Goal: Transaction & Acquisition: Book appointment/travel/reservation

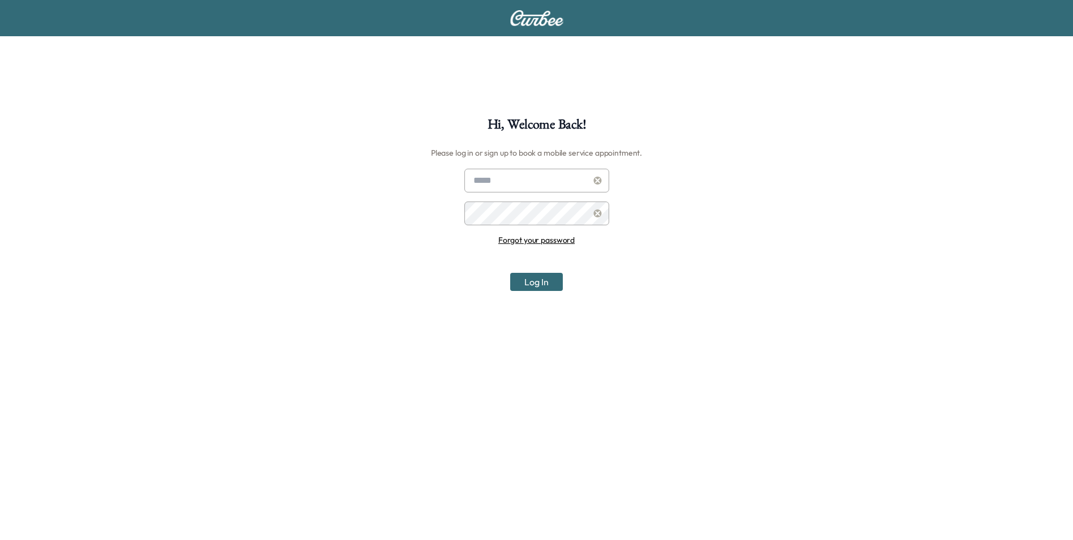
type input "**********"
click at [528, 277] on button "Log In" at bounding box center [536, 282] width 53 height 18
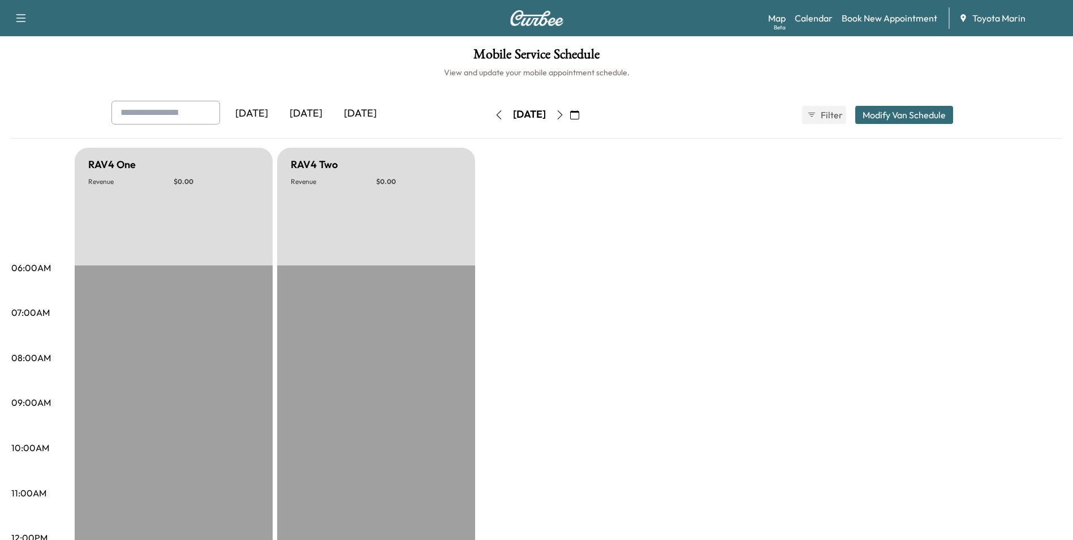
click at [565, 116] on icon "button" at bounding box center [560, 114] width 9 height 9
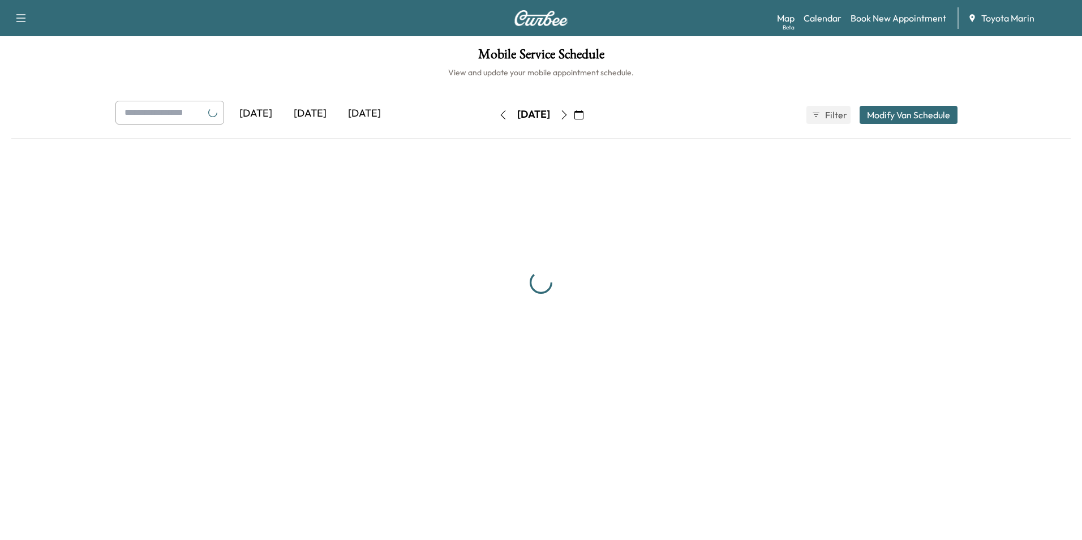
click at [569, 116] on icon "button" at bounding box center [564, 114] width 9 height 9
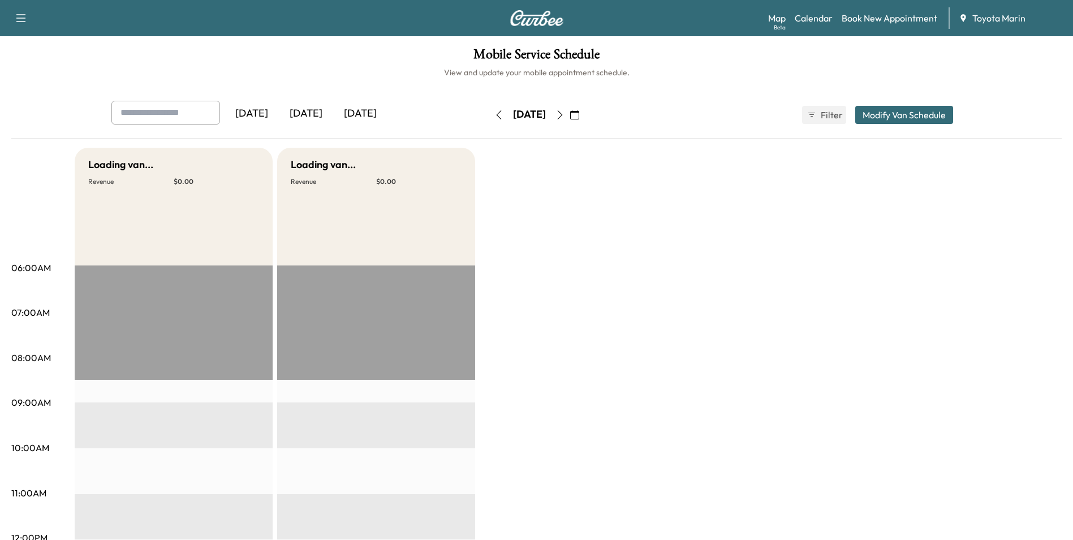
click at [565, 116] on icon "button" at bounding box center [560, 114] width 9 height 9
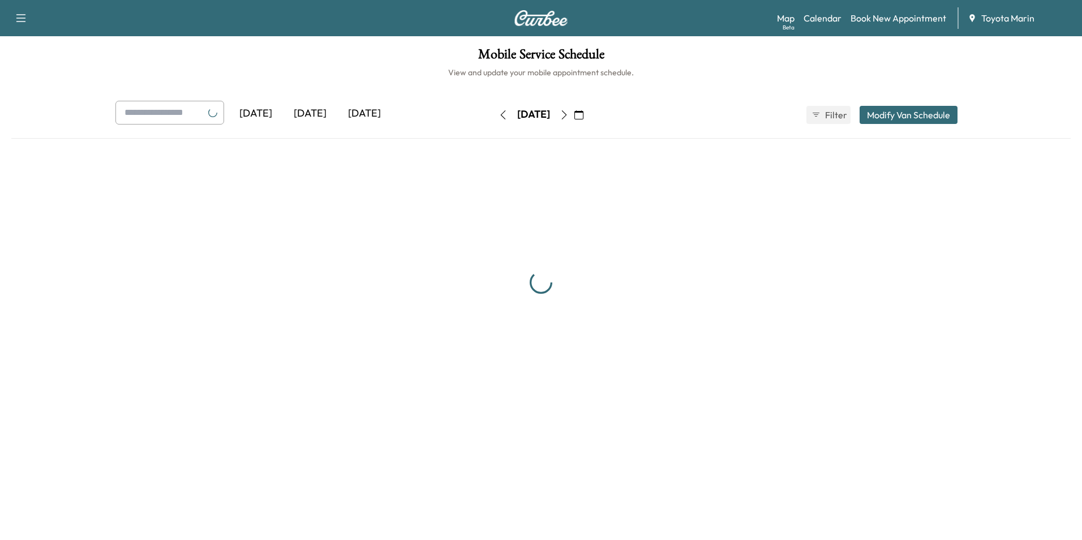
click at [574, 116] on div "[DATE]" at bounding box center [533, 115] width 80 height 18
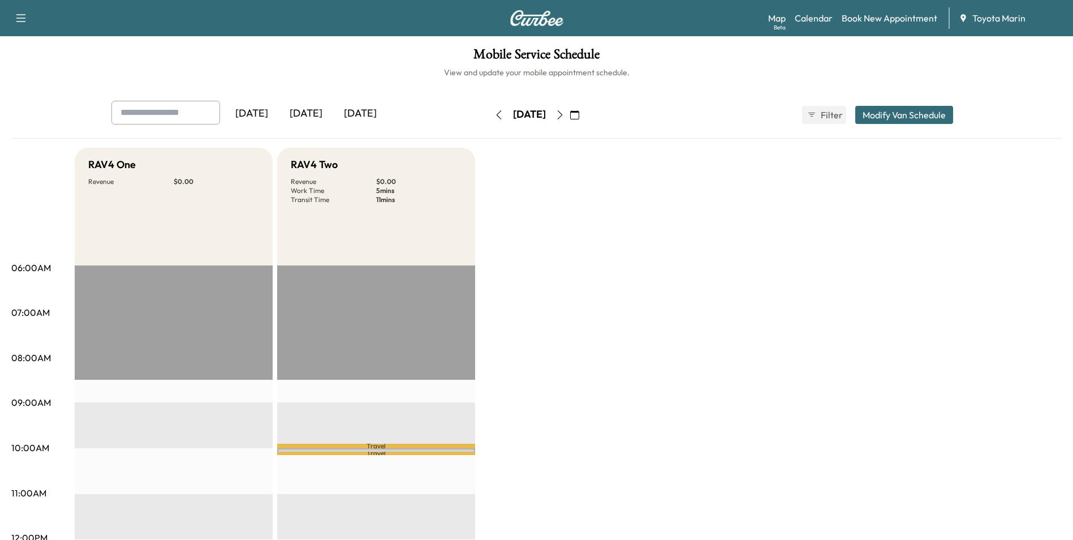
click at [565, 116] on icon "button" at bounding box center [560, 114] width 9 height 9
click at [565, 117] on icon "button" at bounding box center [560, 114] width 9 height 9
drag, startPoint x: 809, startPoint y: 261, endPoint x: 808, endPoint y: 239, distance: 22.7
click at [897, 15] on link "Book New Appointment" at bounding box center [890, 18] width 96 height 14
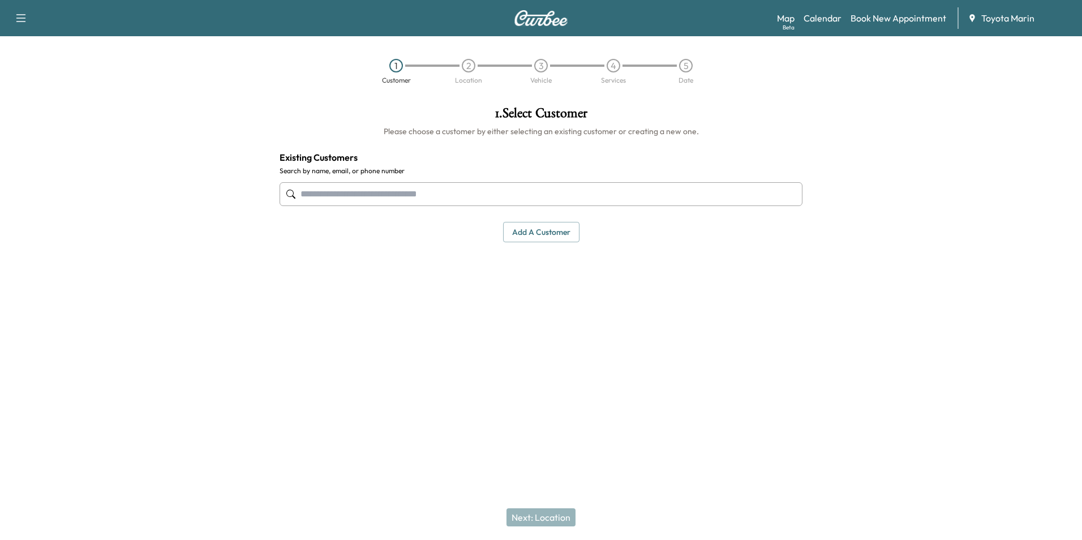
click at [474, 190] on input "text" at bounding box center [541, 194] width 523 height 24
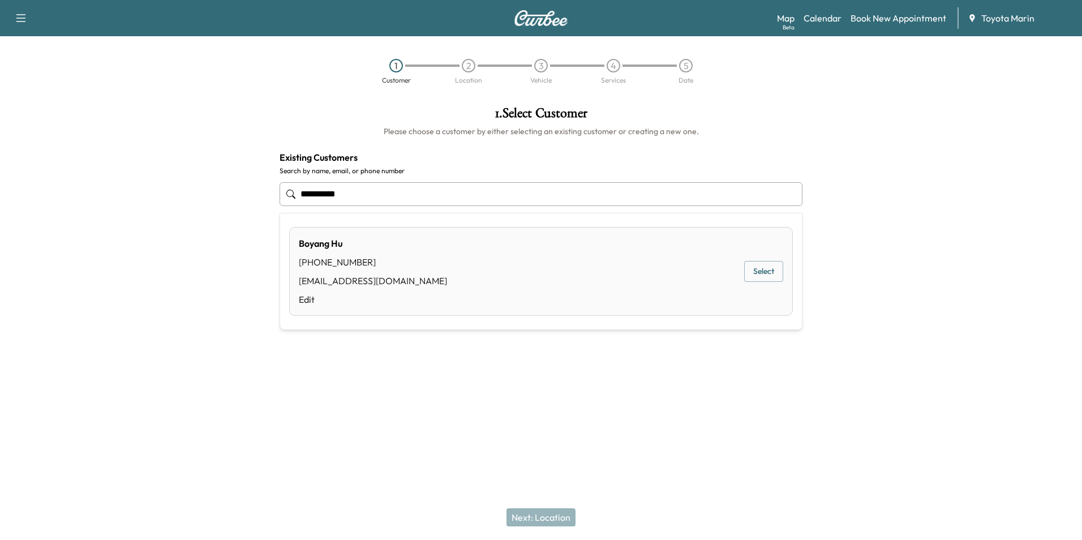
click at [762, 273] on button "Select" at bounding box center [763, 271] width 39 height 21
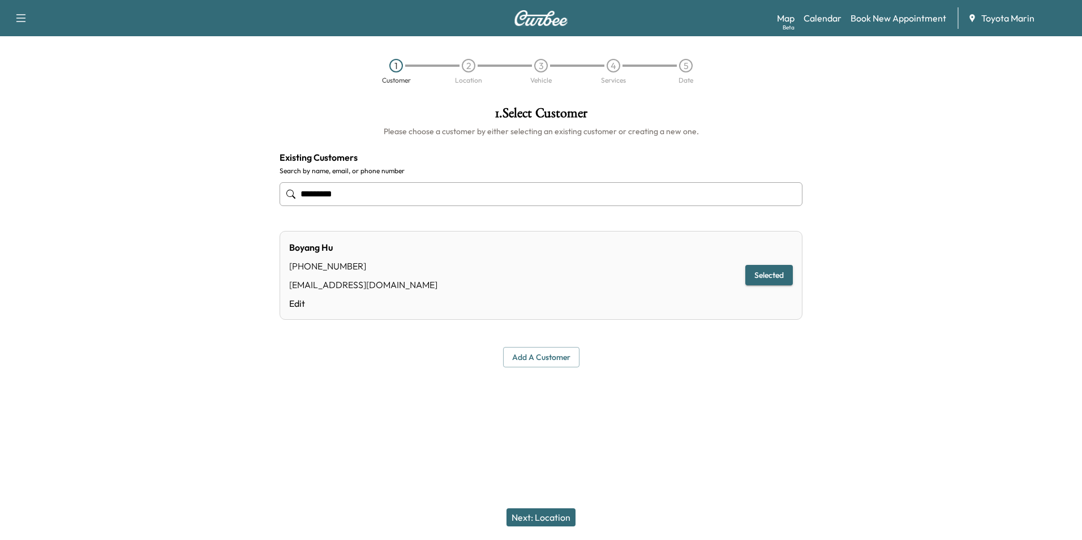
type input "*********"
click at [538, 517] on button "Next: Location" at bounding box center [540, 517] width 69 height 18
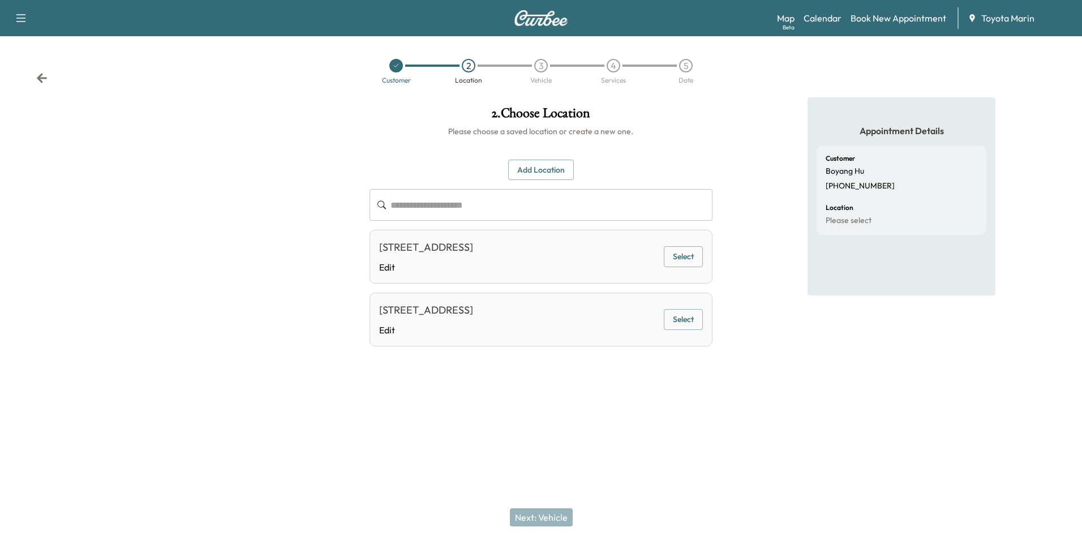
click at [694, 257] on button "Select" at bounding box center [683, 256] width 39 height 21
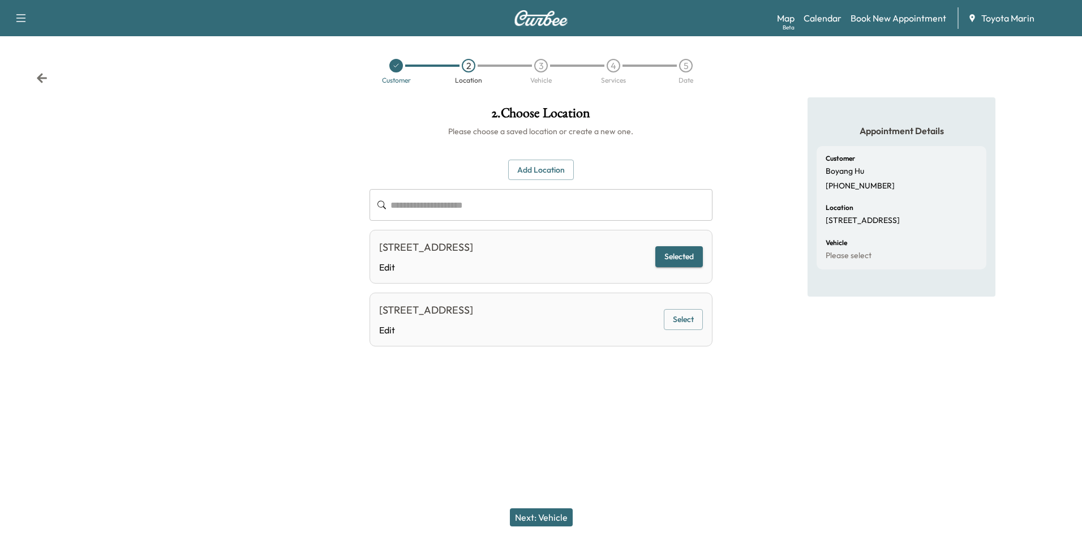
click at [671, 258] on button "Selected" at bounding box center [679, 256] width 48 height 21
click at [692, 329] on button "Select" at bounding box center [683, 319] width 39 height 21
click at [541, 517] on button "Next: Vehicle" at bounding box center [541, 517] width 63 height 18
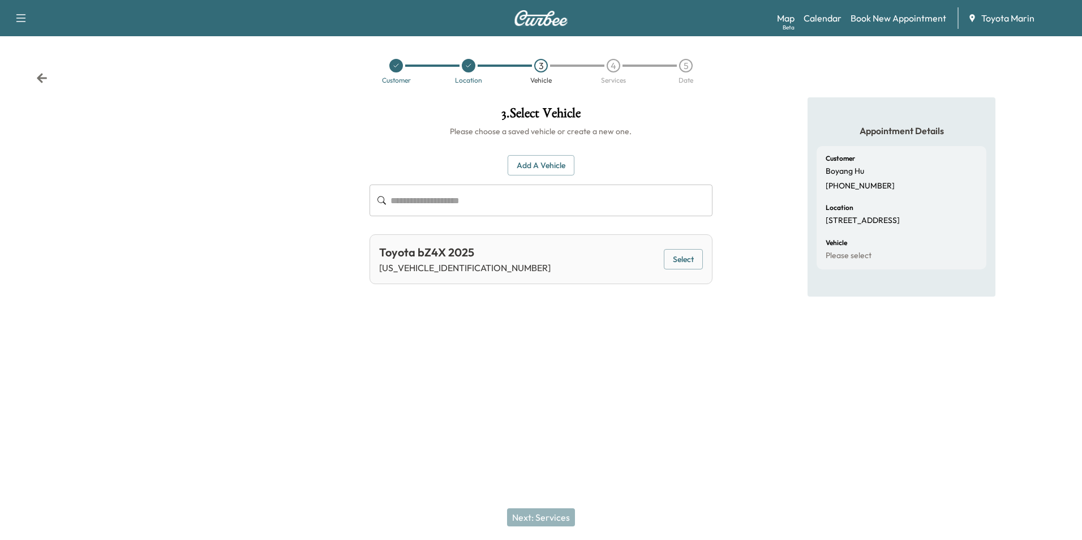
click at [685, 264] on button "Select" at bounding box center [683, 259] width 39 height 21
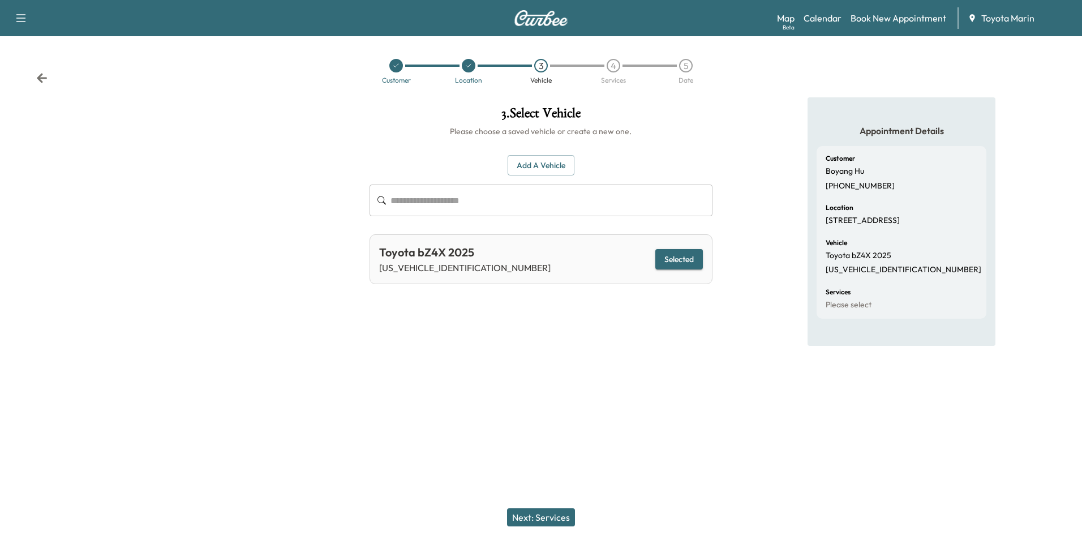
click at [545, 519] on button "Next: Services" at bounding box center [541, 517] width 68 height 18
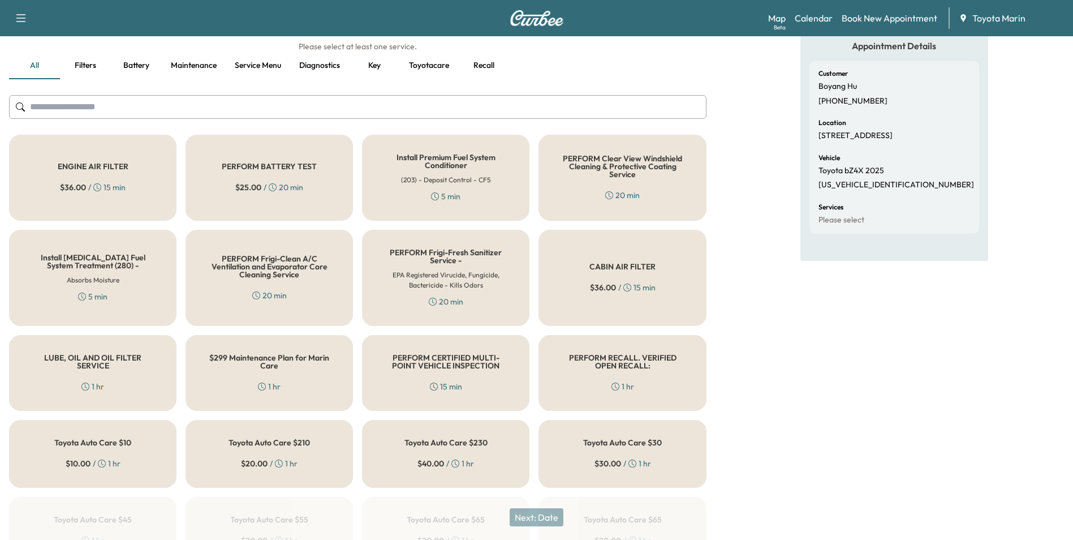
scroll to position [404, 0]
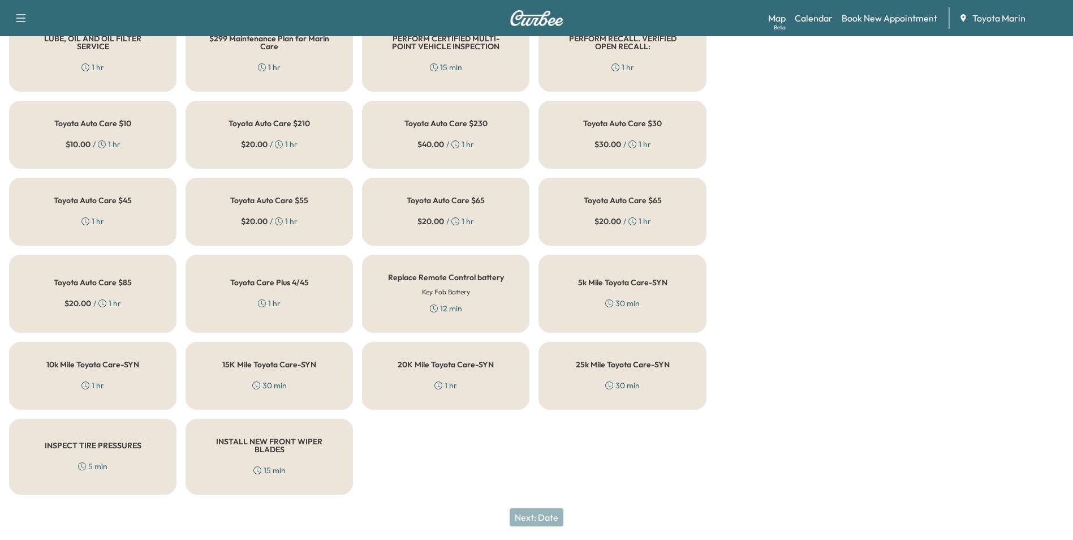
click at [641, 301] on div "5k Mile Toyota Care-SYN 30 min" at bounding box center [622, 294] width 167 height 78
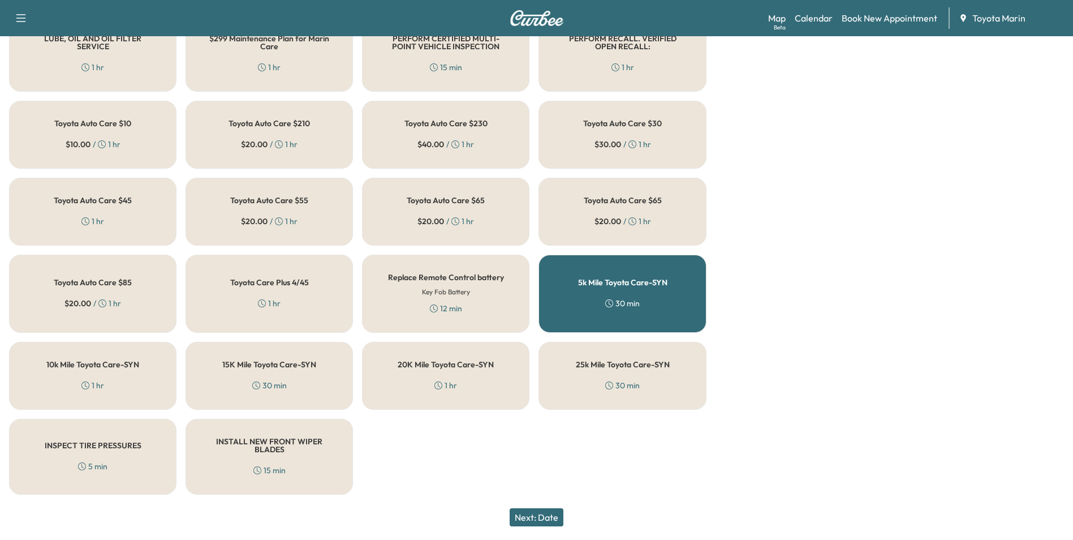
click at [552, 516] on button "Next: Date" at bounding box center [537, 517] width 54 height 18
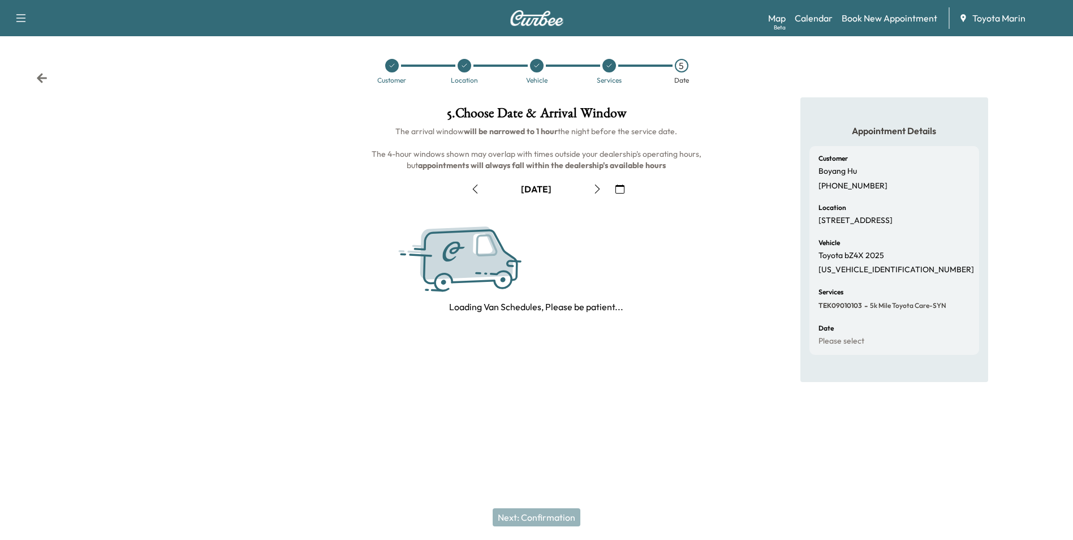
scroll to position [0, 0]
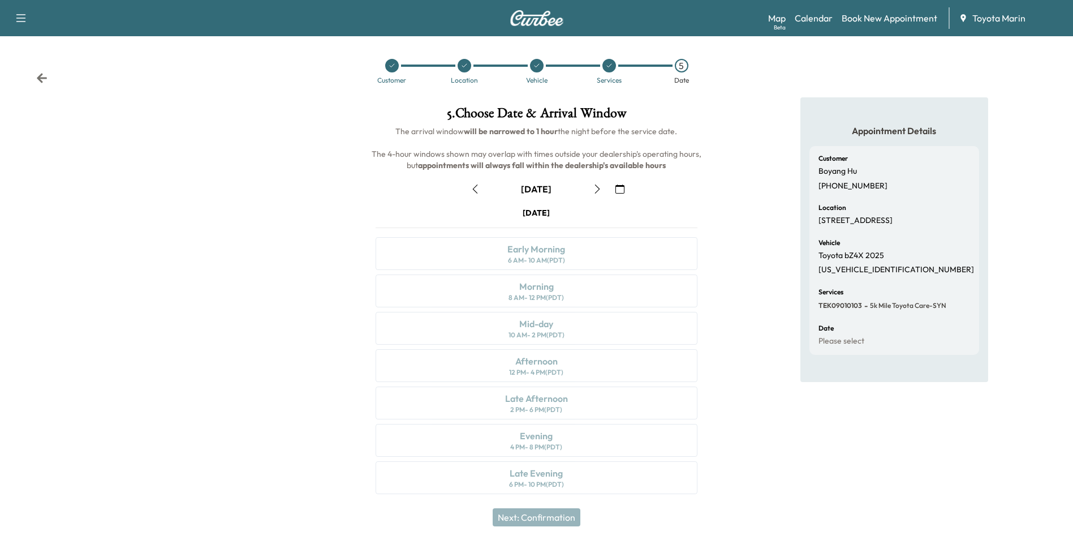
click at [596, 190] on icon "button" at bounding box center [597, 188] width 9 height 9
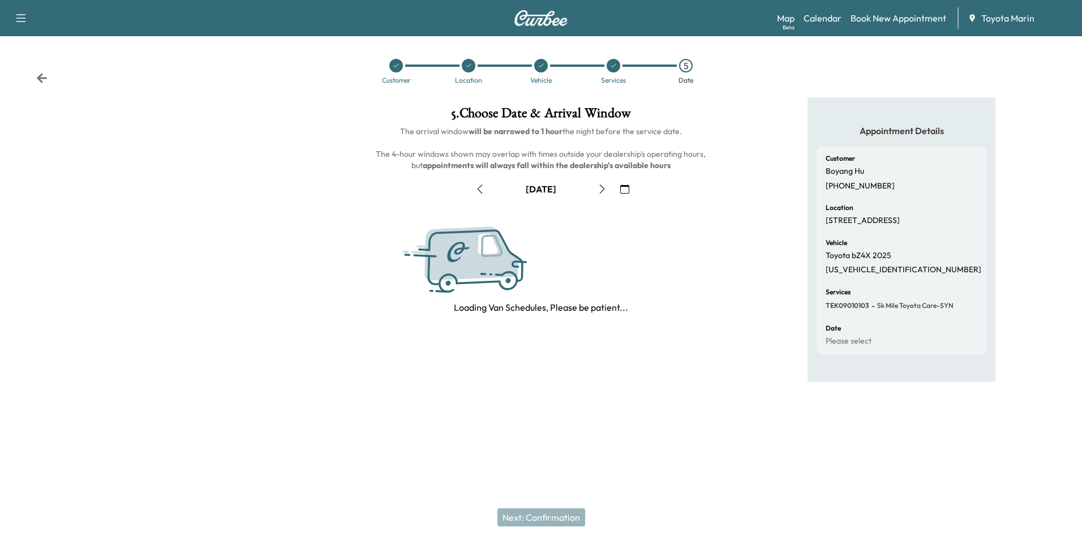
click at [598, 190] on icon "button" at bounding box center [602, 188] width 9 height 9
click at [600, 190] on icon "button" at bounding box center [602, 188] width 9 height 9
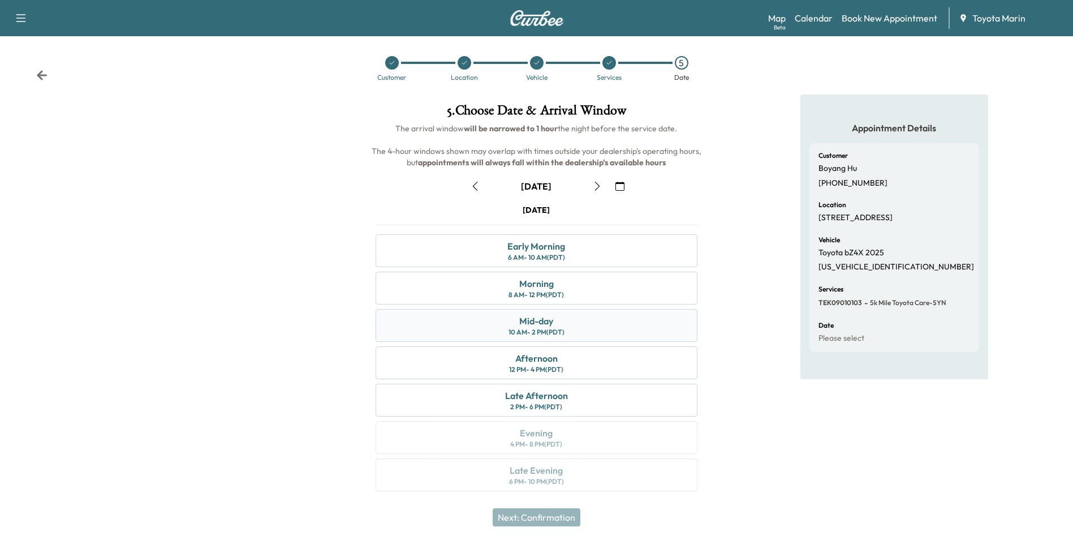
scroll to position [4, 0]
click at [549, 403] on div "2 PM - 6 PM (PDT)" at bounding box center [536, 405] width 52 height 9
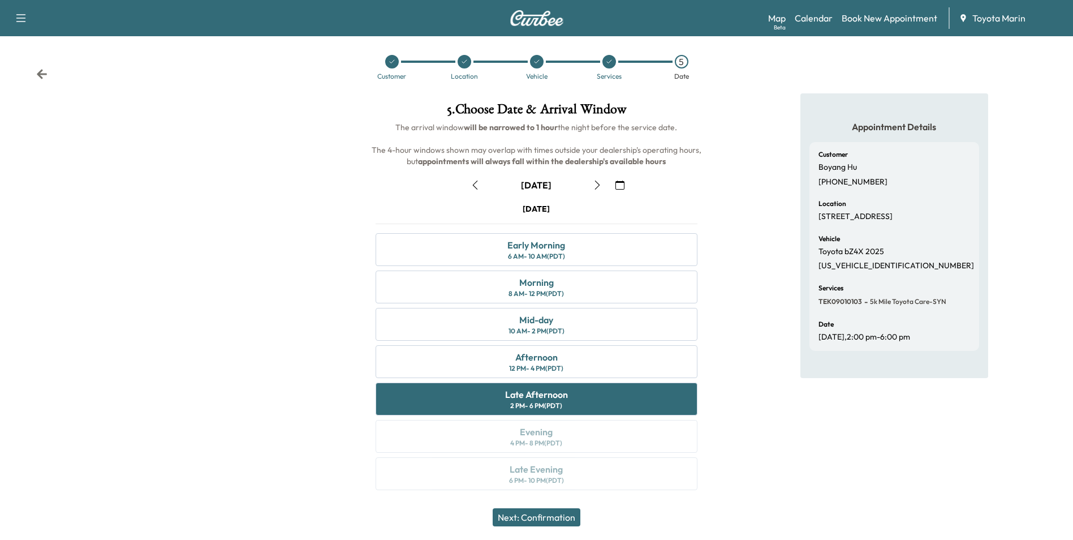
click at [539, 517] on button "Next: Confirmation" at bounding box center [537, 517] width 88 height 18
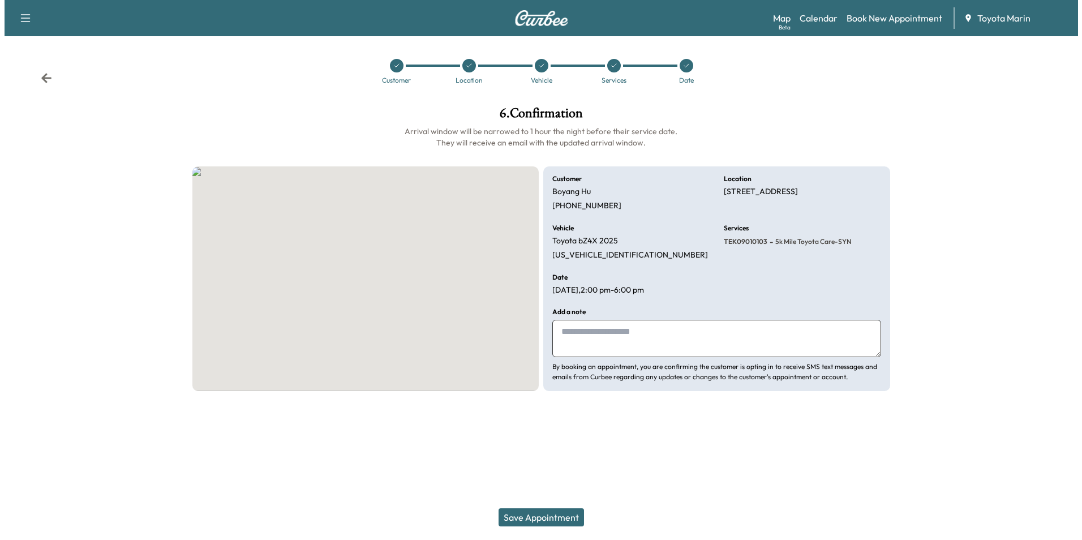
scroll to position [0, 0]
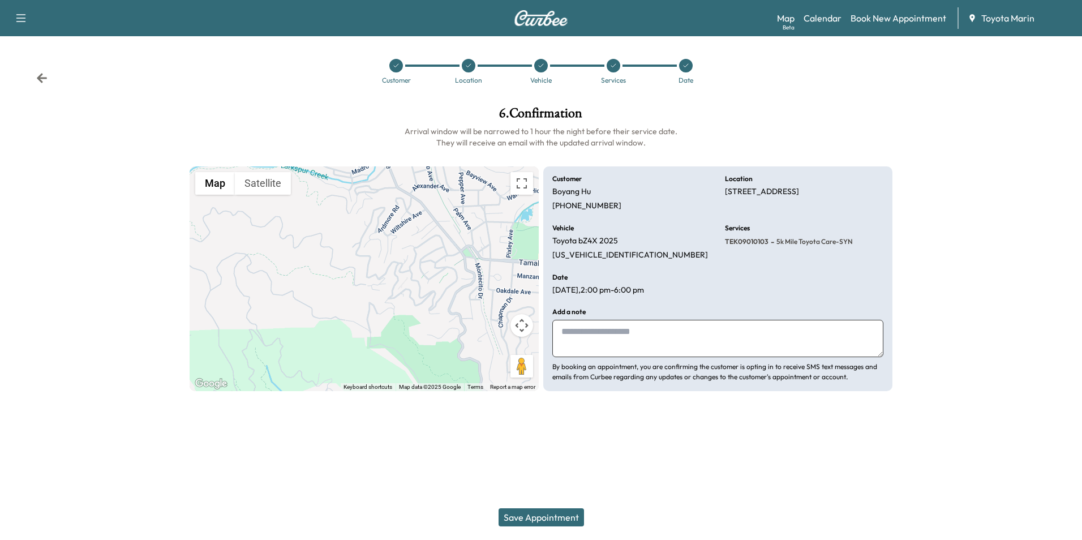
click at [569, 517] on button "Save Appointment" at bounding box center [541, 517] width 85 height 18
click at [687, 66] on icon at bounding box center [685, 65] width 7 height 7
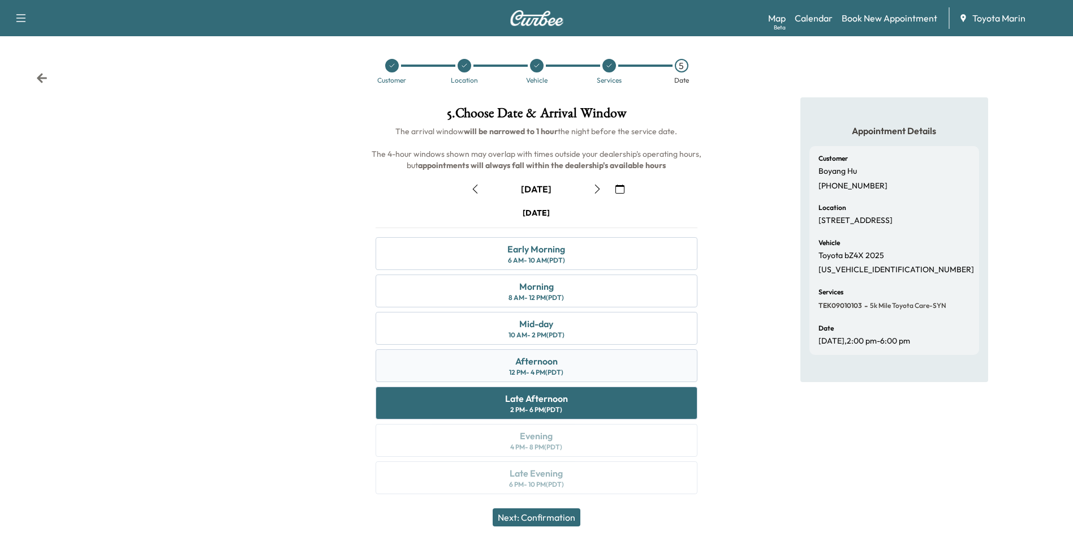
click at [549, 372] on div "12 PM - 4 PM (PDT)" at bounding box center [536, 372] width 54 height 9
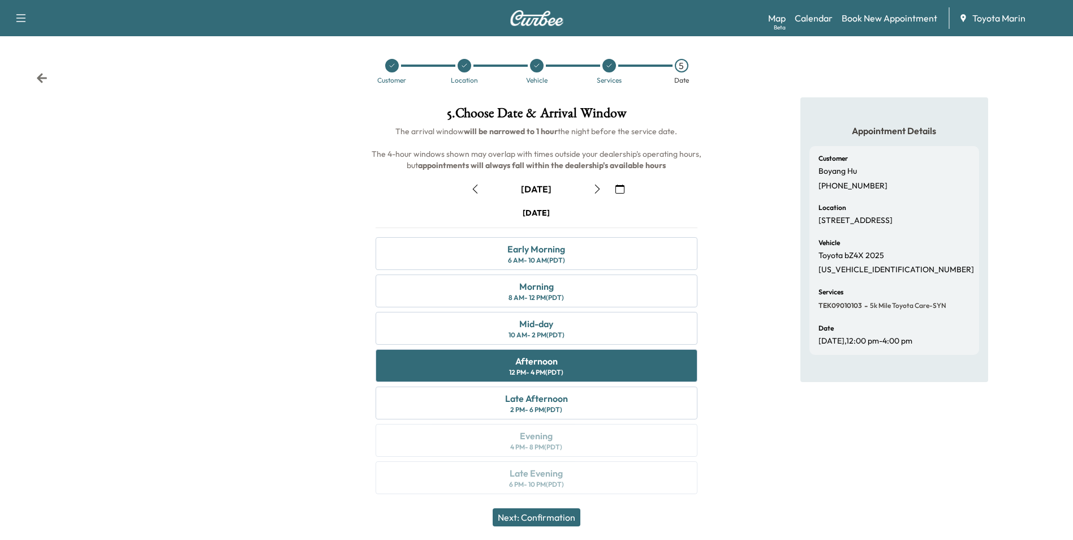
click at [539, 522] on button "Next: Confirmation" at bounding box center [537, 517] width 88 height 18
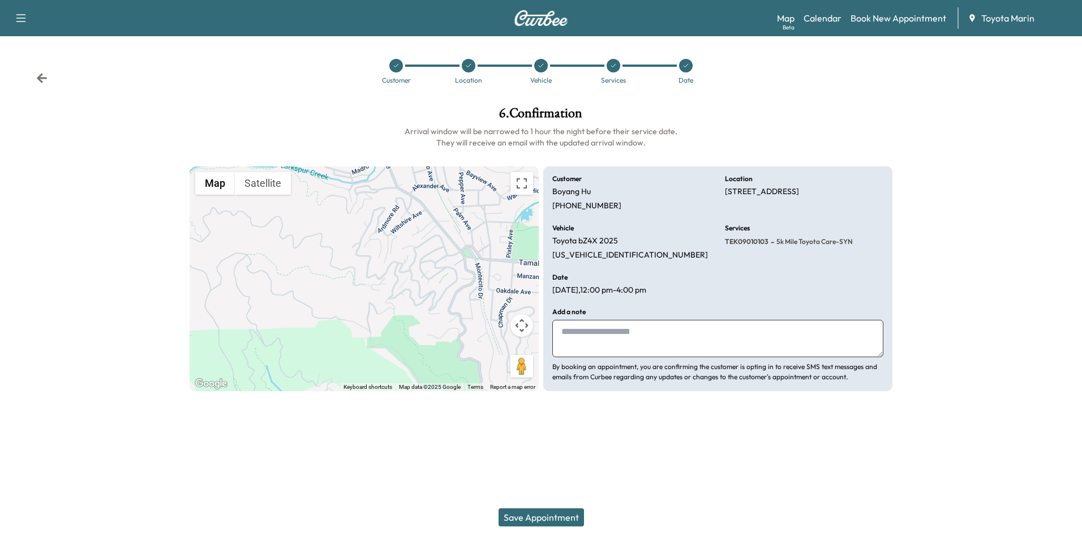
click at [545, 516] on button "Save Appointment" at bounding box center [541, 517] width 85 height 18
click at [683, 66] on icon at bounding box center [685, 65] width 7 height 7
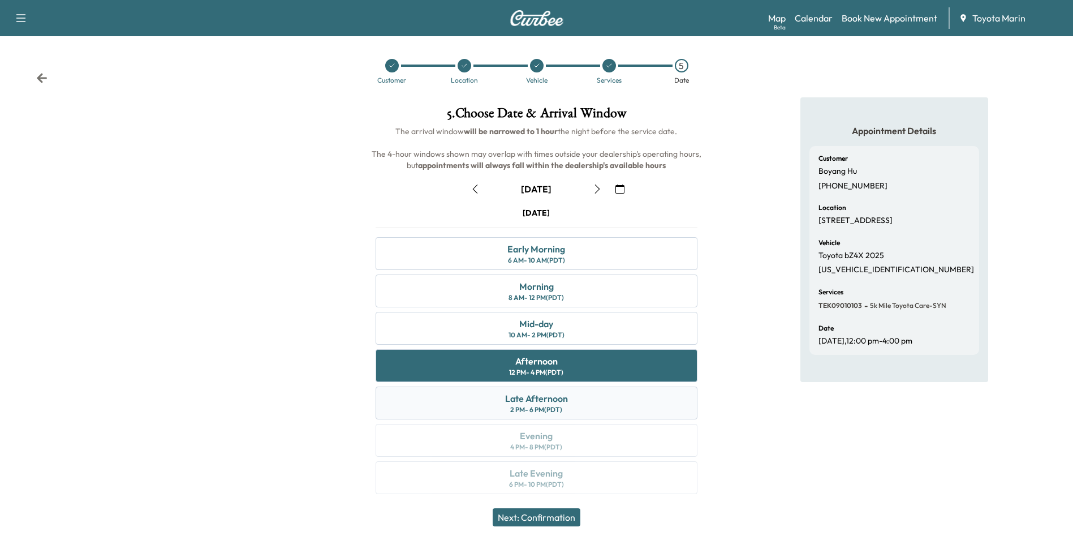
click at [528, 402] on div "Late Afternoon" at bounding box center [536, 399] width 63 height 14
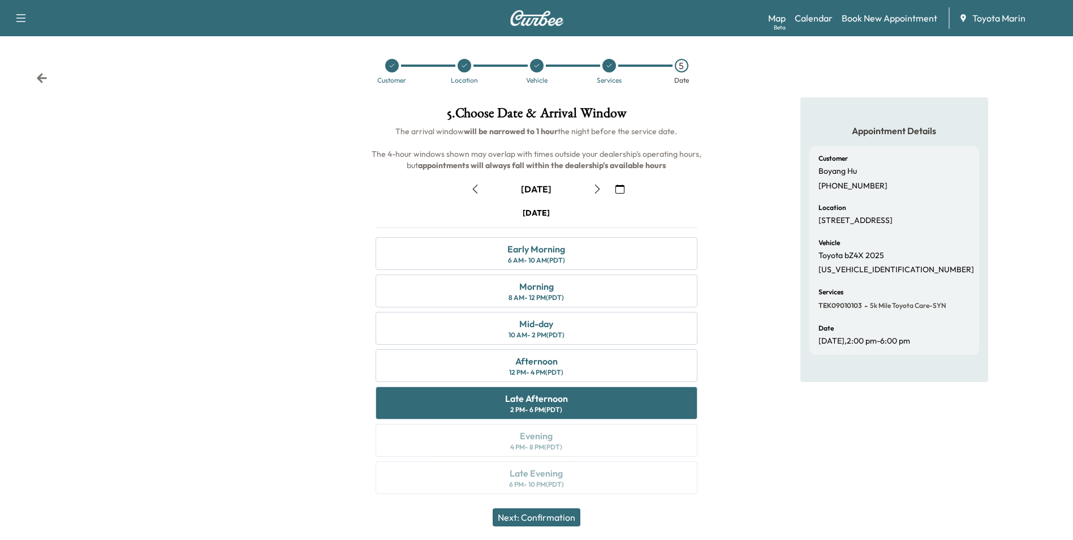
click at [558, 517] on button "Next: Confirmation" at bounding box center [537, 517] width 88 height 18
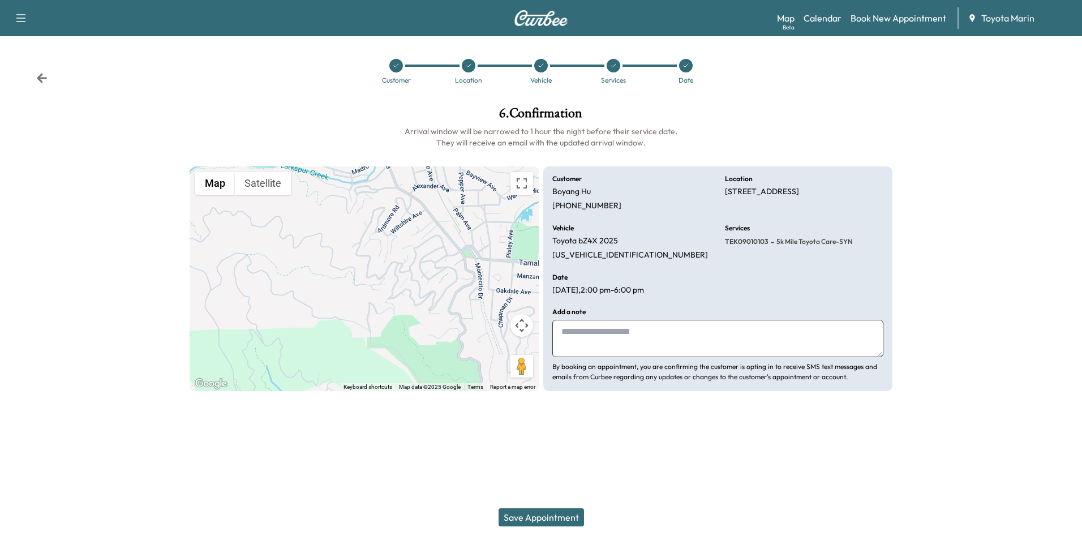
click at [557, 522] on button "Save Appointment" at bounding box center [541, 517] width 85 height 18
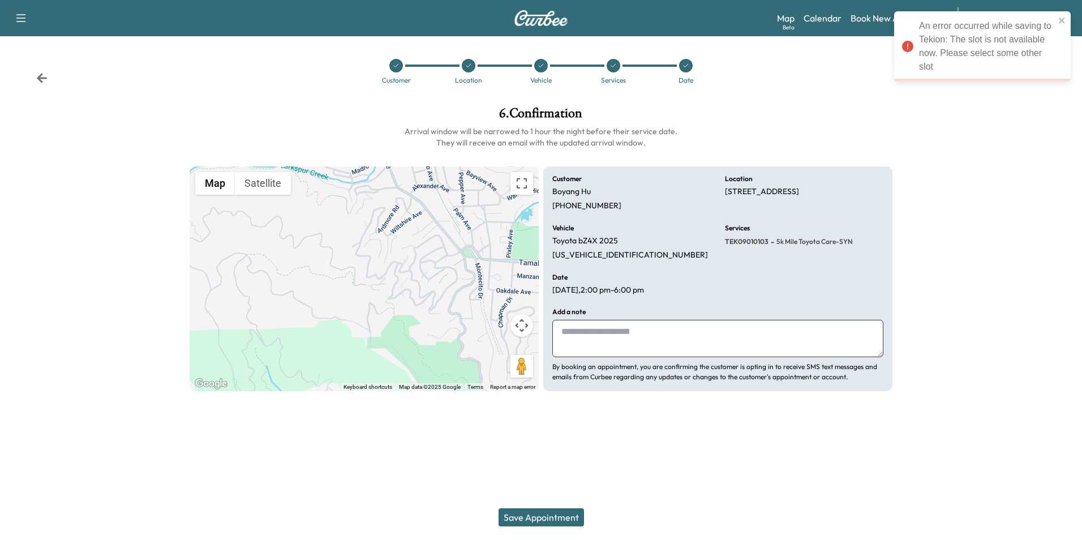
click at [813, 77] on div "Customer Location Vehicle Services Date" at bounding box center [541, 71] width 1082 height 52
drag, startPoint x: 138, startPoint y: 44, endPoint x: 112, endPoint y: 18, distance: 36.8
click at [140, 44] on div "Customer Location Vehicle Services Date" at bounding box center [541, 66] width 1082 height 61
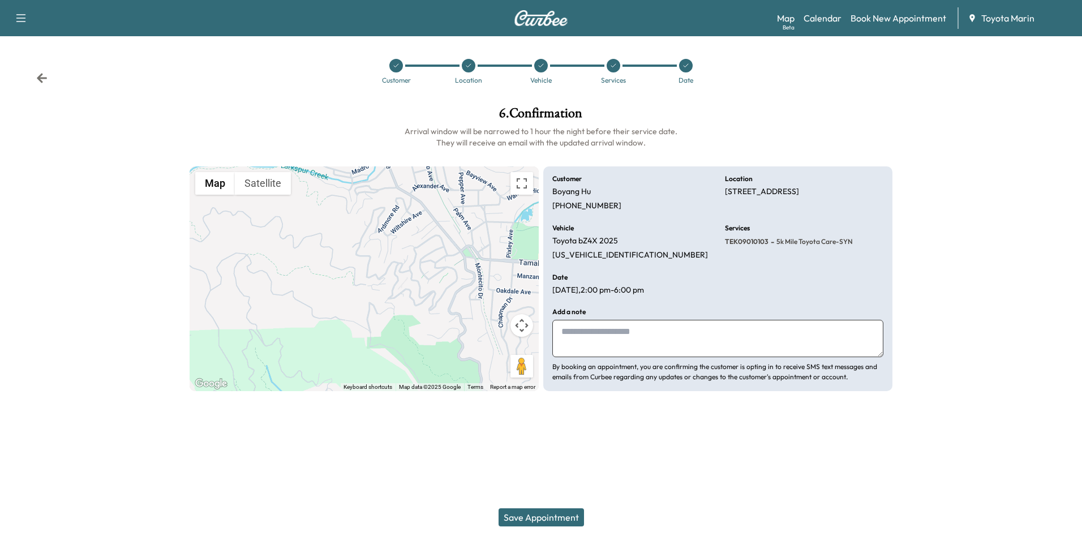
click at [15, 18] on icon "button" at bounding box center [21, 18] width 14 height 14
click at [51, 65] on button "Log Out" at bounding box center [40, 64] width 42 height 18
